Goal: Check status: Check status

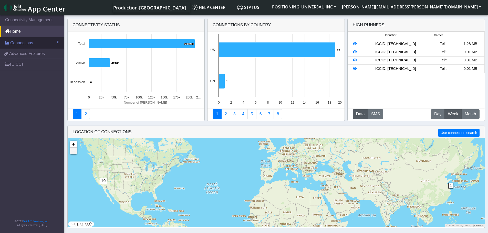
click at [35, 43] on link "Connections" at bounding box center [32, 42] width 64 height 11
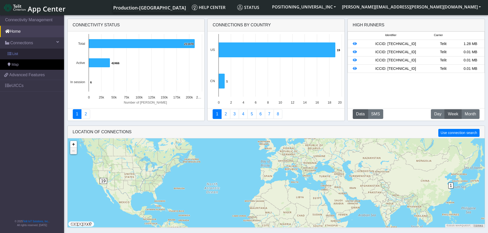
click at [16, 55] on span "List" at bounding box center [15, 54] width 6 height 6
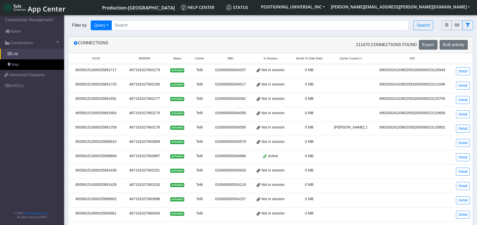
click at [16, 196] on nav "Connectivity Management Home Connections List Map 1cd6abf571a3b324ed23a9c23ea88…" at bounding box center [32, 120] width 64 height 213
click at [139, 27] on input "Search..." at bounding box center [259, 25] width 297 height 10
paste input "89358151000025896294"
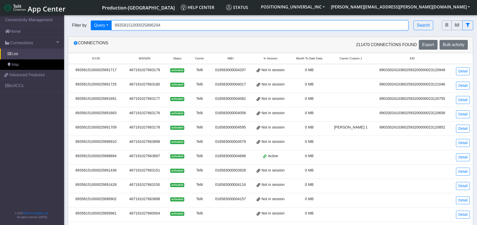
type input "89358151000025896294"
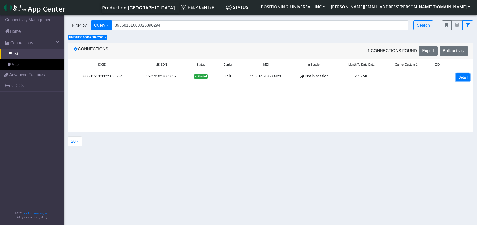
click at [461, 80] on link "Detail" at bounding box center [463, 77] width 14 height 8
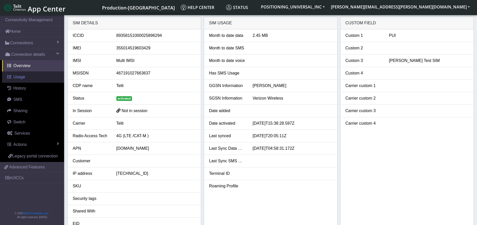
click at [21, 80] on link "Usage" at bounding box center [33, 76] width 62 height 11
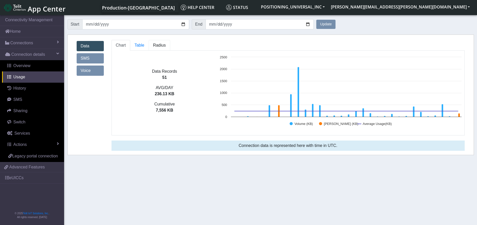
click at [156, 45] on span "Radius" at bounding box center [159, 45] width 13 height 4
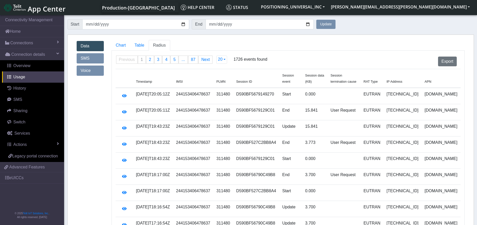
click at [406, 28] on form "Start [DATE] End [DATE] Update" at bounding box center [270, 24] width 406 height 15
